Goal: Task Accomplishment & Management: Use online tool/utility

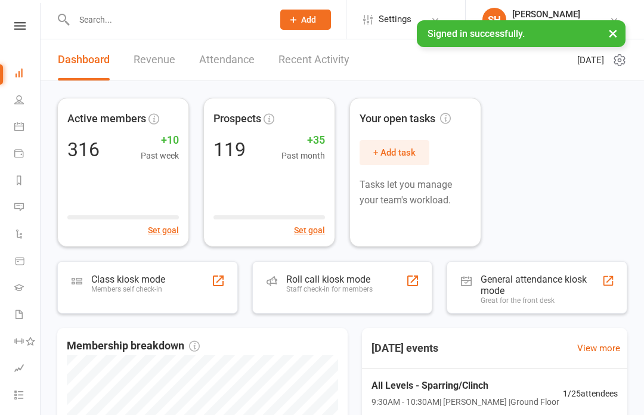
click at [502, 284] on div "General attendance kiosk mode" at bounding box center [541, 285] width 121 height 23
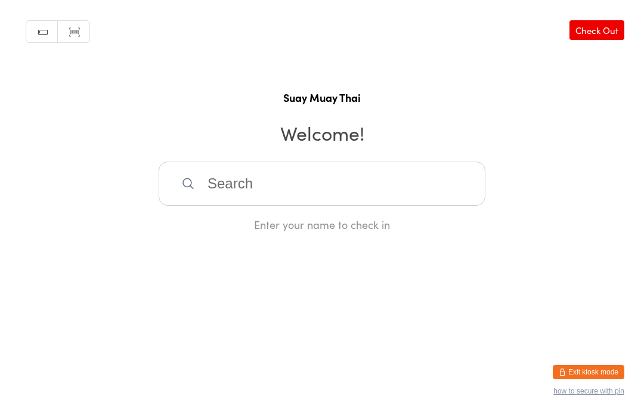
click at [571, 365] on button "Exit kiosk mode" at bounding box center [589, 372] width 72 height 14
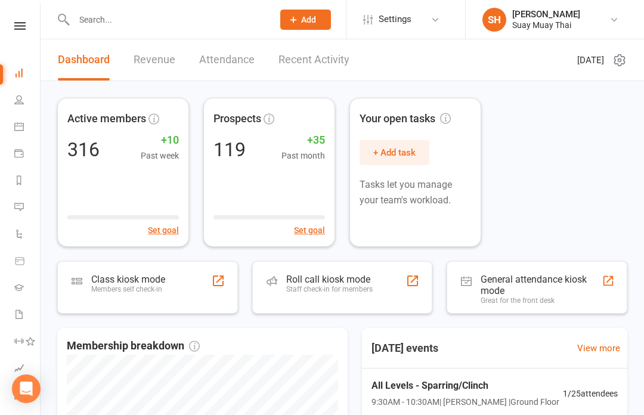
click at [156, 295] on div "Class kiosk mode Members self check-in" at bounding box center [128, 289] width 74 height 31
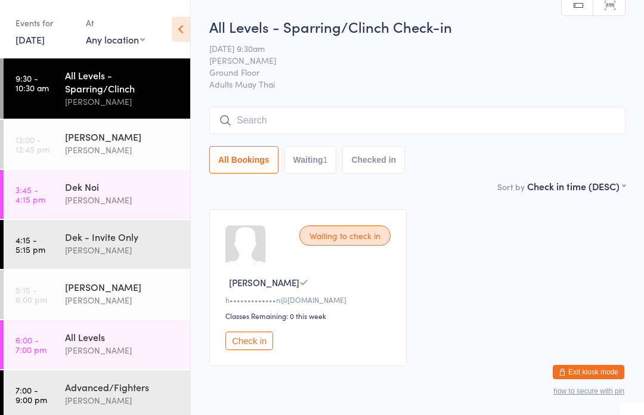
click at [299, 114] on input "search" at bounding box center [417, 120] width 416 height 27
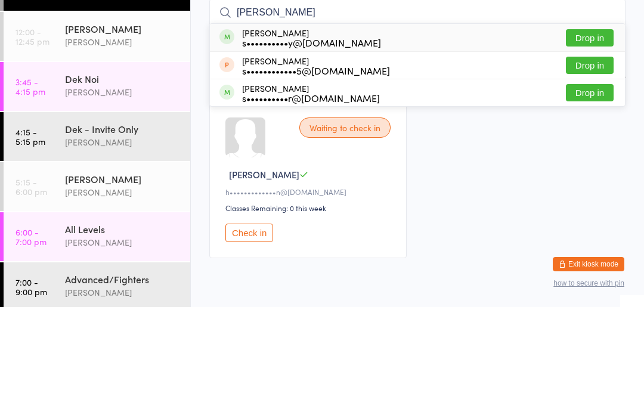
type input "Steven m"
click at [599, 137] on button "Drop in" at bounding box center [590, 145] width 48 height 17
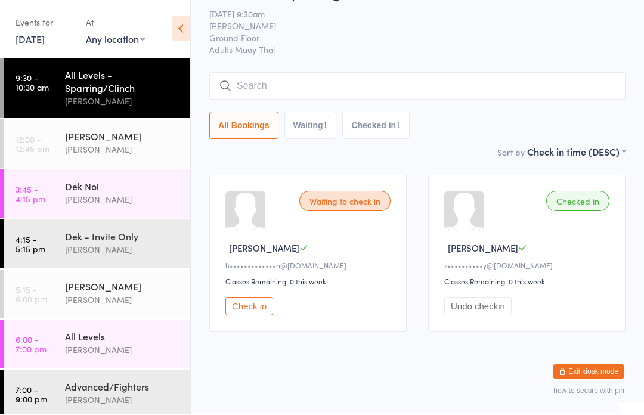
click at [357, 78] on input "search" at bounding box center [417, 86] width 416 height 27
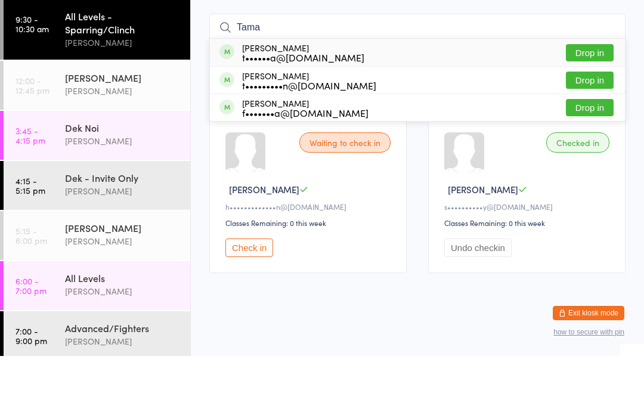
type input "Tama"
click at [330, 112] on div "t••••••a@gmail.com" at bounding box center [303, 117] width 122 height 10
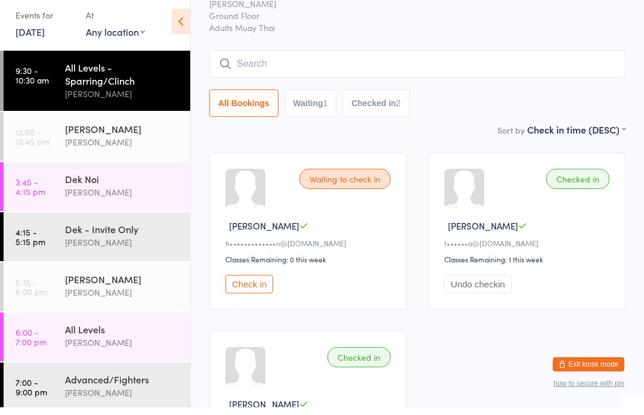
scroll to position [0, 0]
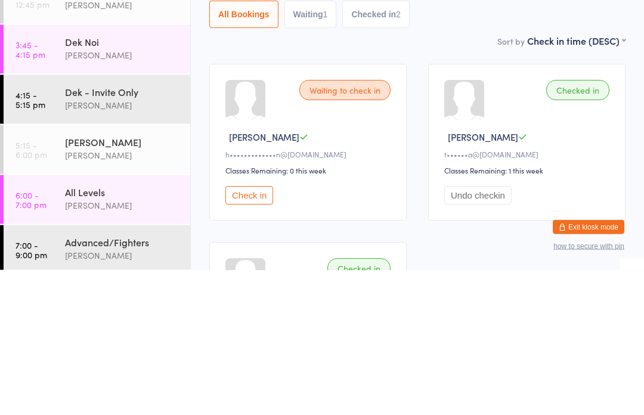
click at [590, 225] on div "Checked in" at bounding box center [577, 235] width 63 height 20
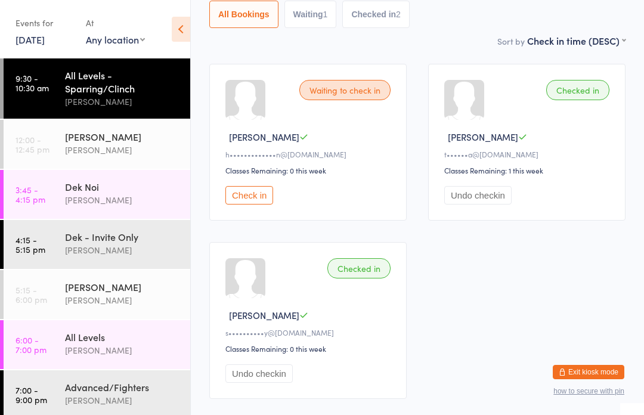
click at [582, 98] on div "Checked in" at bounding box center [577, 90] width 63 height 20
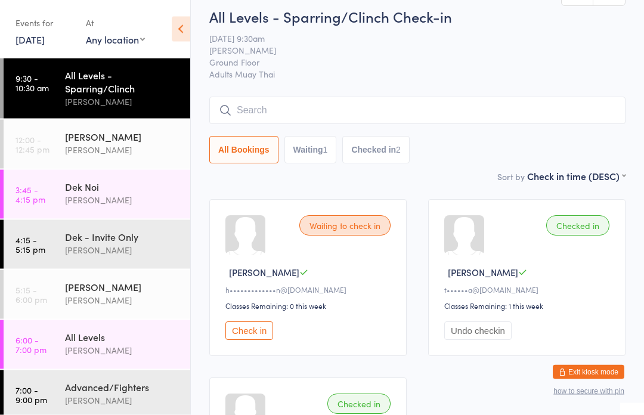
scroll to position [18, 0]
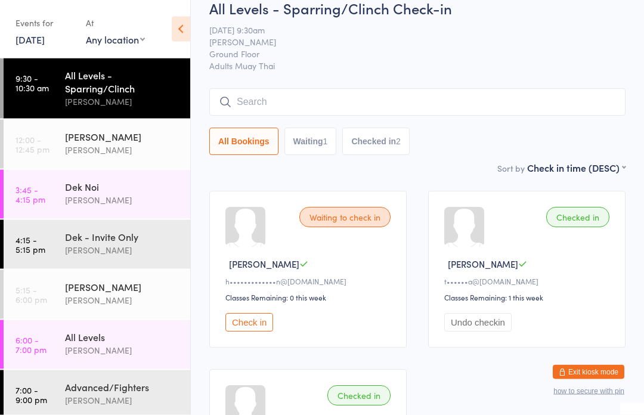
click at [579, 220] on div "Checked in" at bounding box center [577, 218] width 63 height 20
click at [476, 247] on div at bounding box center [464, 228] width 40 height 40
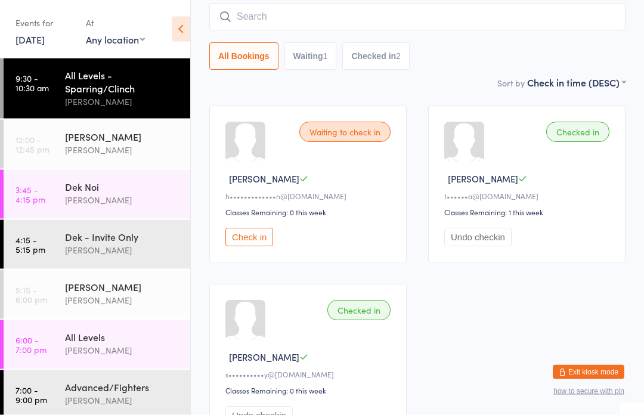
scroll to position [103, 0]
click at [519, 30] on input "search" at bounding box center [417, 17] width 416 height 27
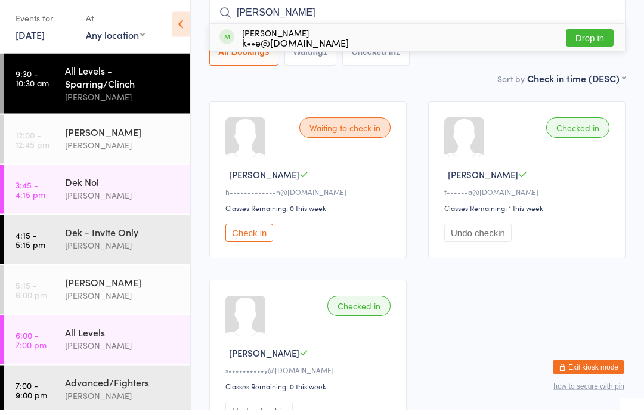
type input "Kyl"
click at [602, 47] on button "Drop in" at bounding box center [590, 43] width 48 height 17
